Goal: Task Accomplishment & Management: Manage account settings

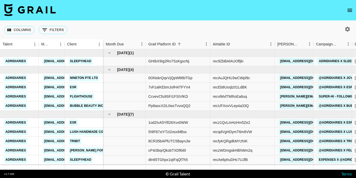
click at [347, 28] on icon "button" at bounding box center [347, 29] width 5 height 5
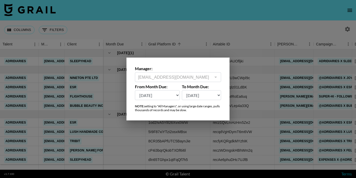
click at [166, 92] on select "[DATE] Aug '[DATE] Jun '[DATE] Apr '[DATE] Feb '[DATE] Dec '[DATE] Oct '[DATE] …" at bounding box center [157, 95] width 45 height 10
select select "[DATE]"
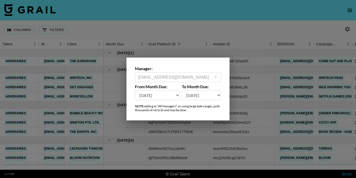
click at [119, 142] on div at bounding box center [178, 89] width 356 height 178
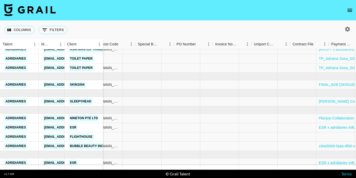
scroll to position [153, 738]
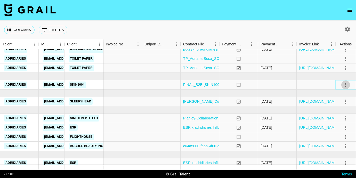
click at [347, 84] on icon "select merge strategy" at bounding box center [345, 85] width 6 height 6
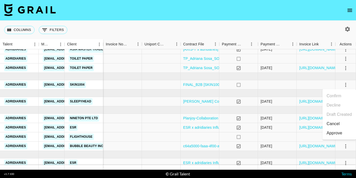
click at [332, 131] on div "Approve" at bounding box center [334, 133] width 16 height 6
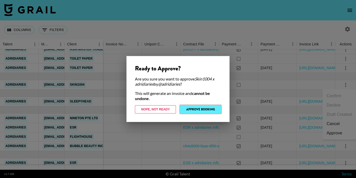
click at [195, 108] on button "Approve Booking" at bounding box center [200, 109] width 41 height 8
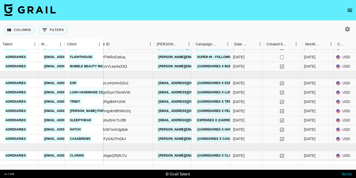
scroll to position [233, 120]
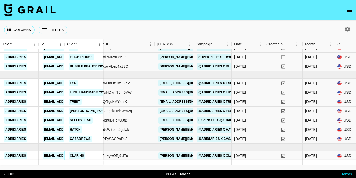
click at [80, 156] on link "Clarins" at bounding box center [77, 155] width 16 height 6
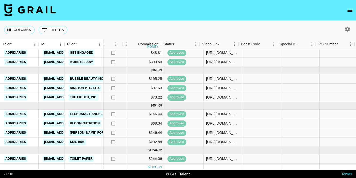
scroll to position [35, 487]
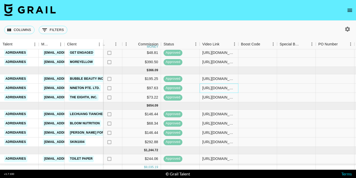
click at [221, 88] on div "[URL][DOMAIN_NAME]" at bounding box center [218, 87] width 33 height 5
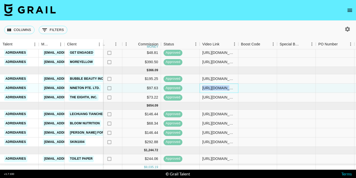
drag, startPoint x: 202, startPoint y: 88, endPoint x: 288, endPoint y: 86, distance: 85.9
click at [290, 86] on div "eqFvrr164Y5zhXVmmyhA recwOpOlDdQNmxE2Y [DOMAIN_NAME][EMAIL_ADDRESS][DOMAIN_NAME…" at bounding box center [111, 88] width 991 height 9
click at [228, 89] on div "[URL][DOMAIN_NAME]" at bounding box center [218, 87] width 33 height 5
click at [228, 89] on input "[URL][DOMAIN_NAME]" at bounding box center [219, 88] width 38 height 4
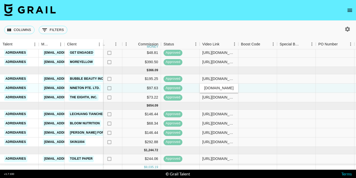
scroll to position [0, 197]
click at [264, 88] on div at bounding box center [257, 88] width 39 height 9
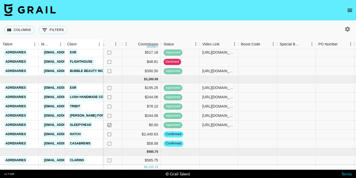
scroll to position [233, 487]
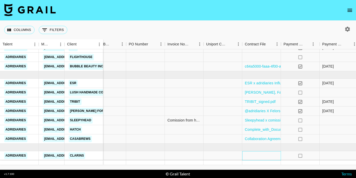
click at [258, 154] on div at bounding box center [261, 155] width 39 height 9
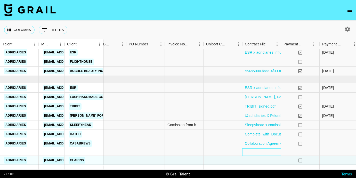
scroll to position [228, 677]
click at [258, 154] on div at bounding box center [261, 151] width 39 height 7
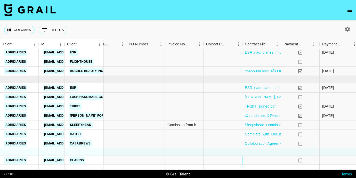
click at [256, 162] on div at bounding box center [261, 160] width 39 height 9
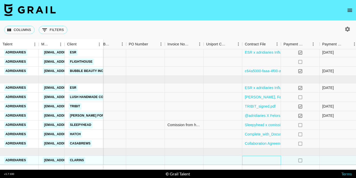
click at [255, 161] on div at bounding box center [261, 160] width 39 height 9
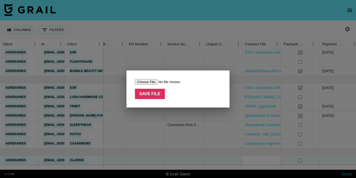
click at [152, 82] on input "file" at bounding box center [167, 81] width 65 height 5
type input "C:\fakepath\Complete_with_Docusign_Adriana_Sosa_x_Clarin.pdf"
click at [156, 94] on input "Save File" at bounding box center [150, 94] width 30 height 10
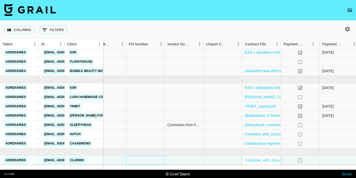
click at [131, 160] on div at bounding box center [145, 160] width 39 height 9
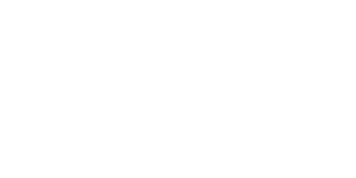
select select "USD"
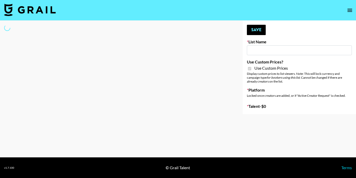
select select "Brand"
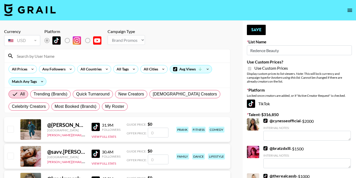
type input "Redence Beauty"
checkbox input "true"
click at [36, 55] on input at bounding box center [120, 56] width 213 height 8
type input "adridiaries"
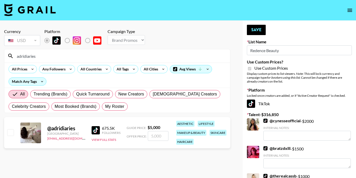
click at [9, 134] on input "checkbox" at bounding box center [10, 132] width 6 height 6
checkbox input "true"
click at [143, 137] on div "Offer Price: 5000" at bounding box center [148, 136] width 42 height 10
type input "2000"
click at [223, 126] on div "aesthetic lifestyle makeup & beauty skincare haircare" at bounding box center [201, 132] width 54 height 27
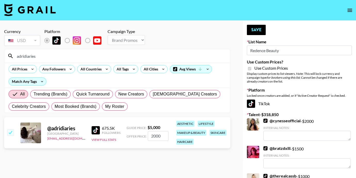
click at [165, 145] on div "@ adridiaries United States jessicaclare@grail-talent.com 675.5K Followers View…" at bounding box center [117, 132] width 226 height 31
click at [128, 137] on span "Offer Price:" at bounding box center [137, 136] width 20 height 4
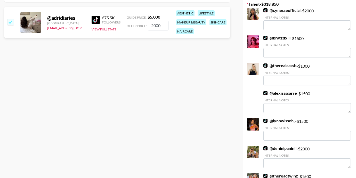
scroll to position [20, 0]
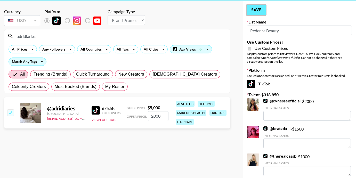
click at [256, 9] on button "Save" at bounding box center [256, 10] width 19 height 10
